Goal: Complete application form: Complete application form

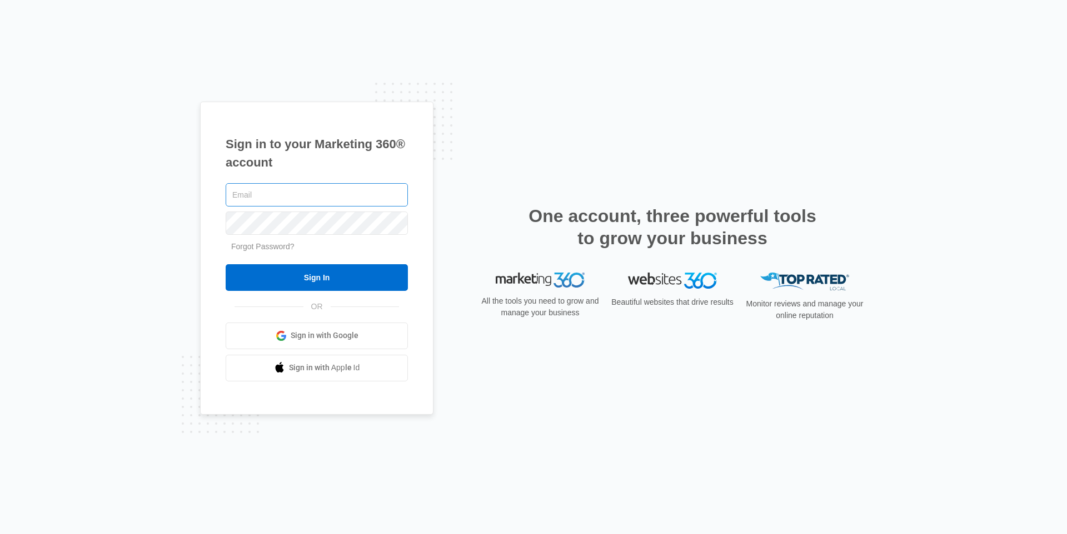
click at [289, 196] on input "text" at bounding box center [317, 194] width 182 height 23
type input "[EMAIL_ADDRESS][DOMAIN_NAME]"
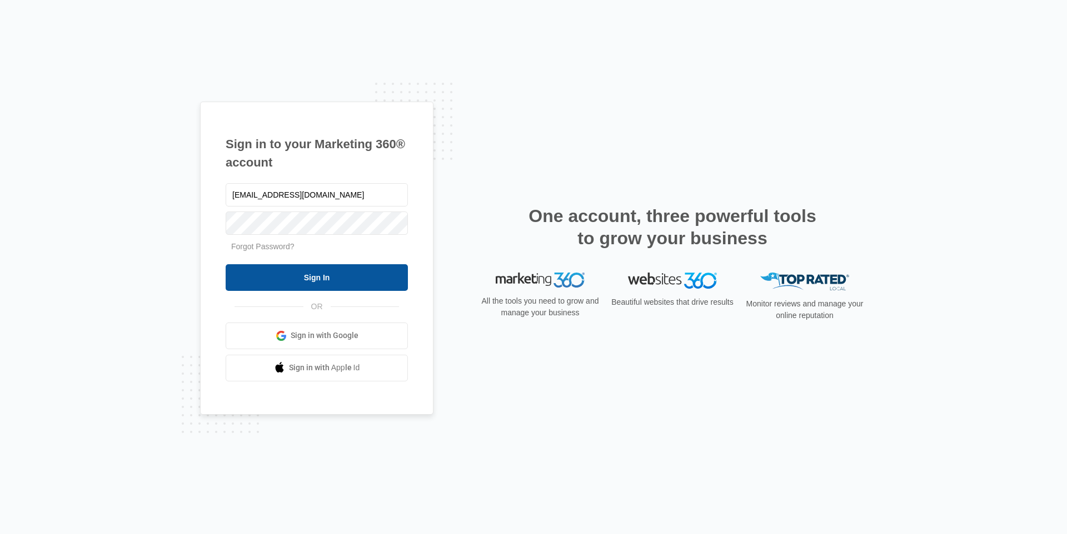
click at [322, 276] on input "Sign In" at bounding box center [317, 277] width 182 height 27
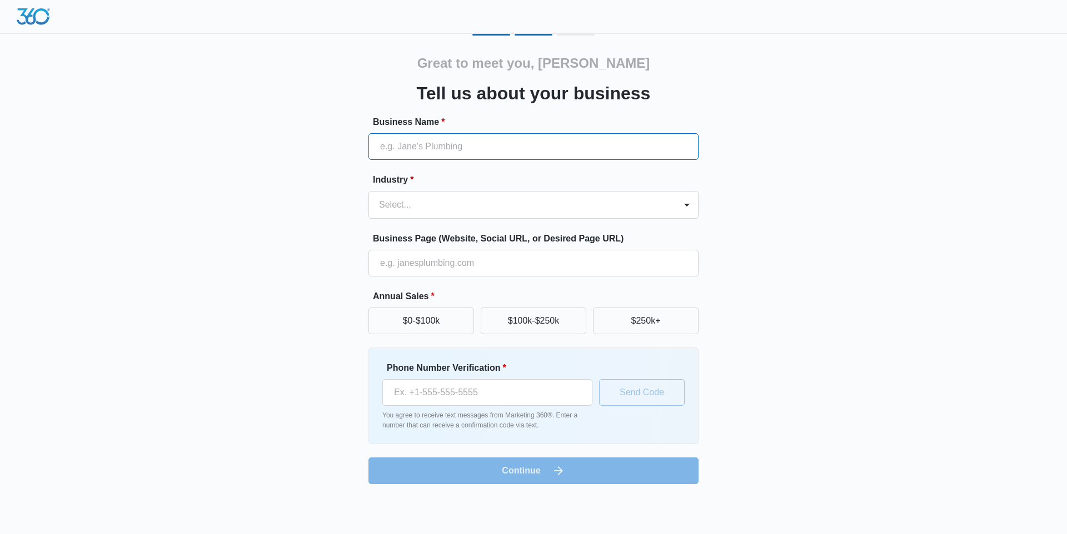
click at [457, 140] on input "Business Name *" at bounding box center [533, 146] width 330 height 27
type input "SmartDecks"
click at [442, 396] on input "(253) 453-5494" at bounding box center [487, 392] width 210 height 27
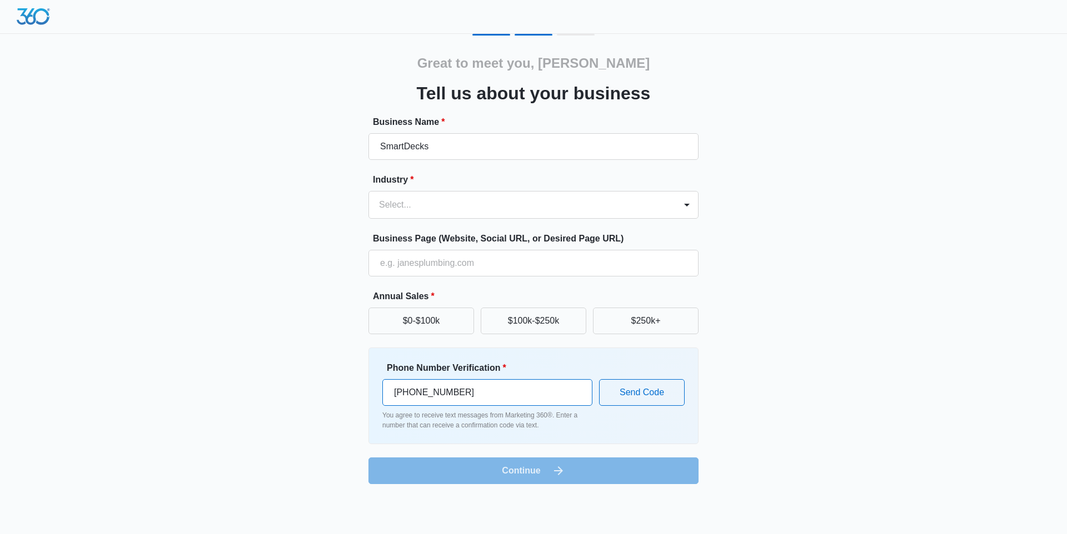
paste input "234-7373"
type input "(253) 234-7373"
